Goal: Book appointment/travel/reservation

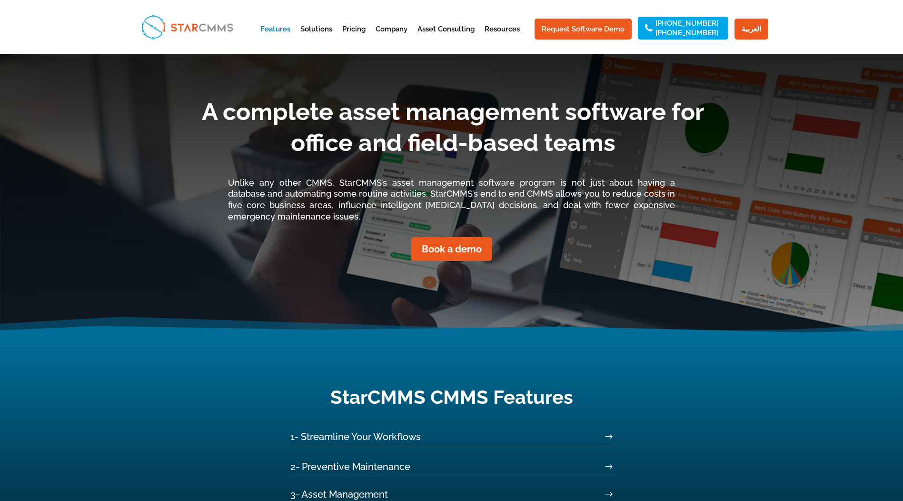
click at [374, 28] on li "Pricing" at bounding box center [358, 37] width 32 height 23
click at [363, 29] on link "Pricing" at bounding box center [353, 37] width 23 height 23
click at [591, 27] on link "Request Software Demo" at bounding box center [582, 29] width 97 height 21
click at [458, 249] on link "Book a demo" at bounding box center [451, 249] width 108 height 24
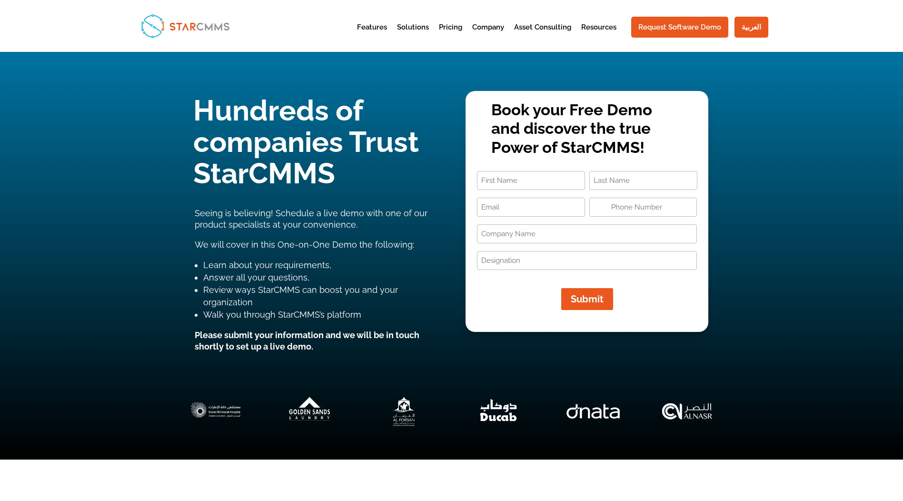
type input "+1"
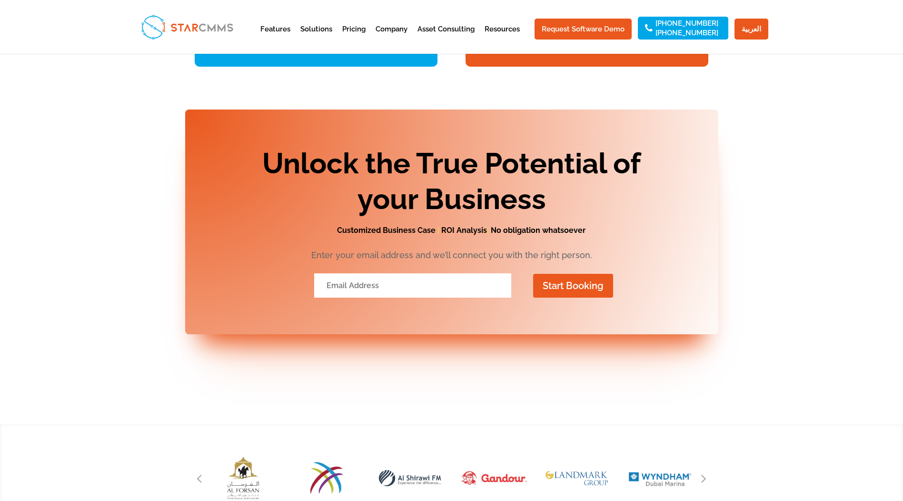
scroll to position [2479, 0]
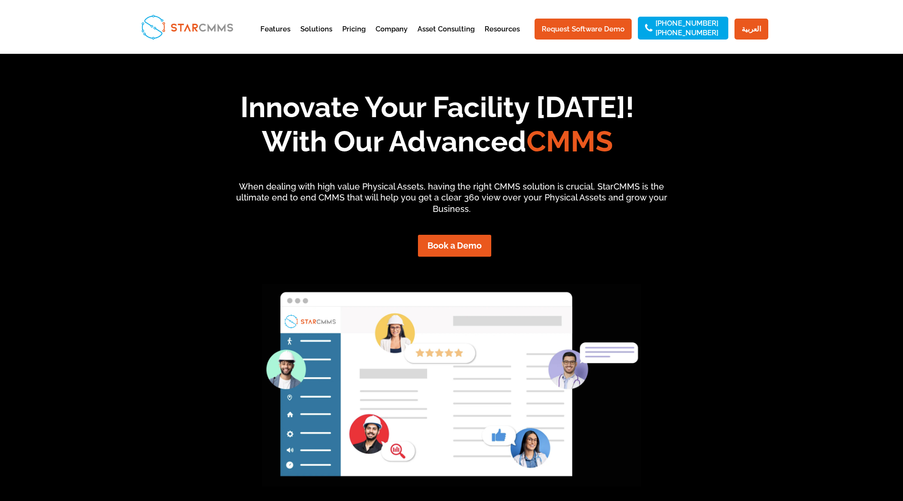
scroll to position [74, 206]
